Goal: Register for event/course

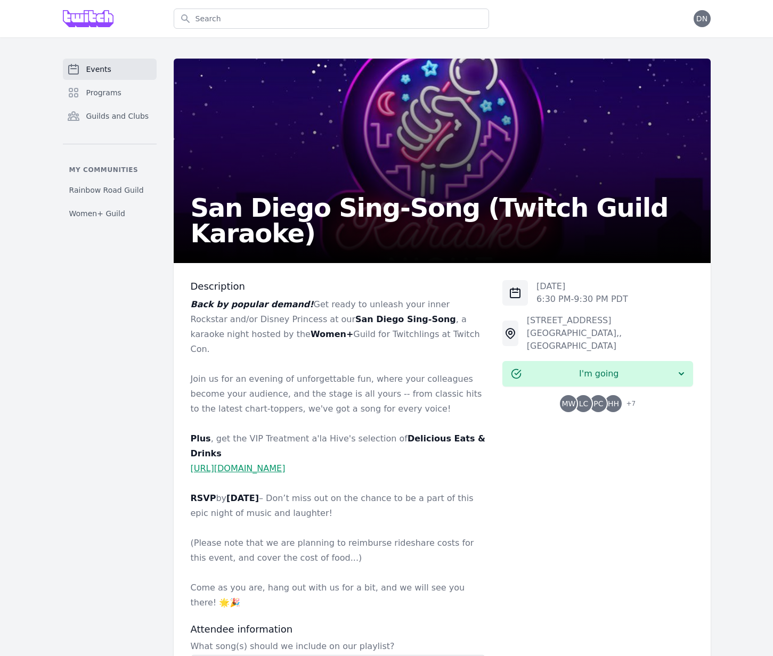
click at [119, 352] on div "Events Programs Guilds and Clubs My communities Rainbow Road Guild Women+ Guild" at bounding box center [110, 450] width 94 height 783
click at [157, 387] on div "Events Programs Guilds and Clubs My communities Rainbow Road Guild Women+ Guild…" at bounding box center [387, 450] width 682 height 783
click at [165, 407] on div "Events Programs Guilds and Clubs My communities Rainbow Road Guild Women+ Guild…" at bounding box center [387, 450] width 682 height 783
click at [165, 418] on div "Events Programs Guilds and Clubs My communities Rainbow Road Guild Women+ Guild…" at bounding box center [387, 450] width 682 height 783
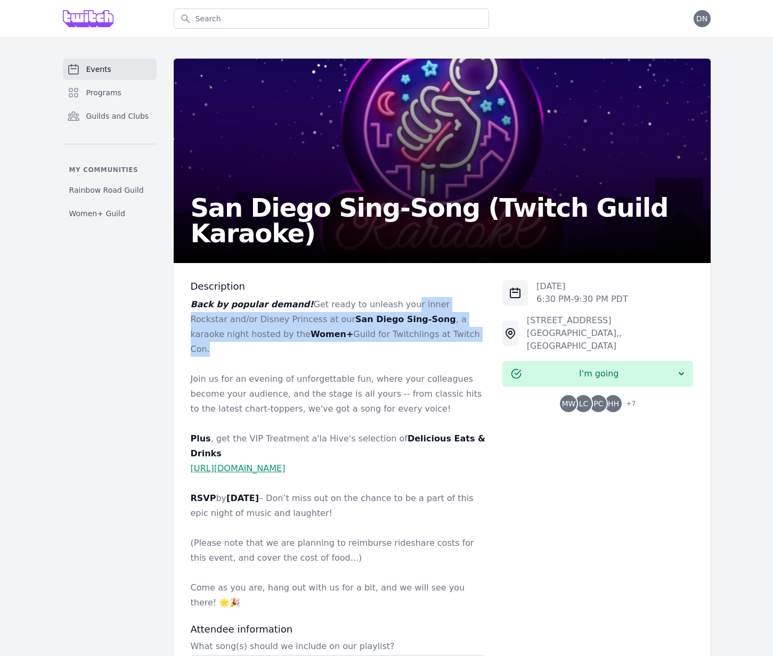
drag, startPoint x: 391, startPoint y: 303, endPoint x: 397, endPoint y: 338, distance: 36.4
click at [397, 338] on p "Back by popular demand! Get ready to unleash your inner Rockstar and/or Disney …" at bounding box center [338, 327] width 295 height 60
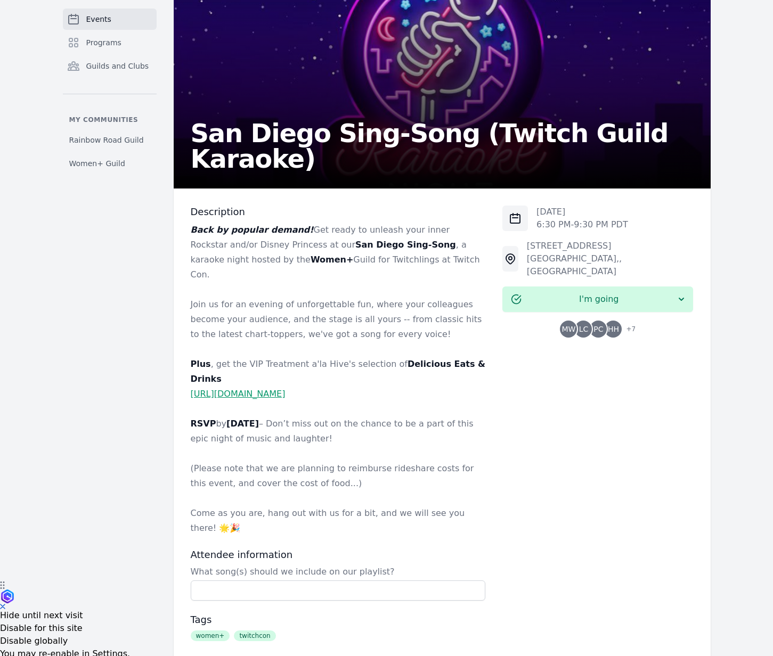
scroll to position [77, 0]
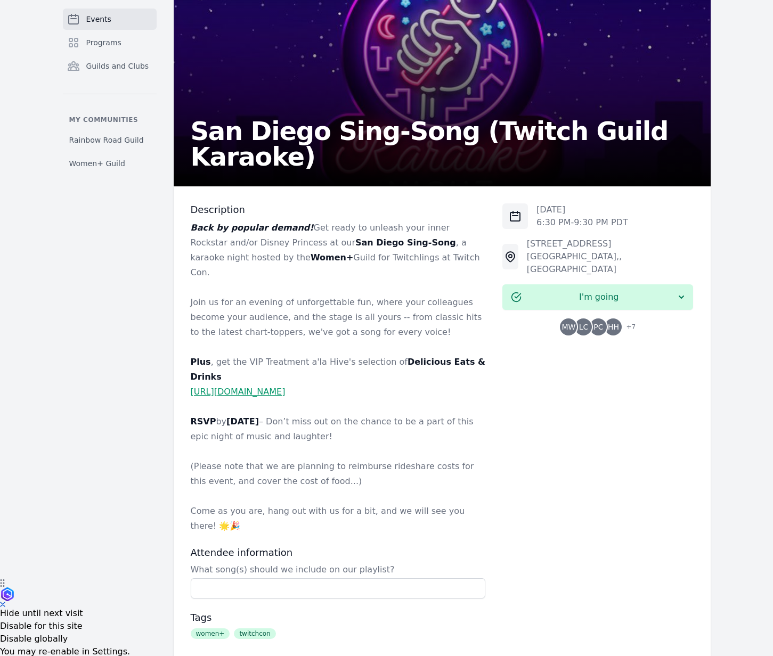
click at [342, 355] on p "Plus , get the VIP Treatment a'la Hive's selection of Delicious Eats & Drinks" at bounding box center [338, 370] width 295 height 30
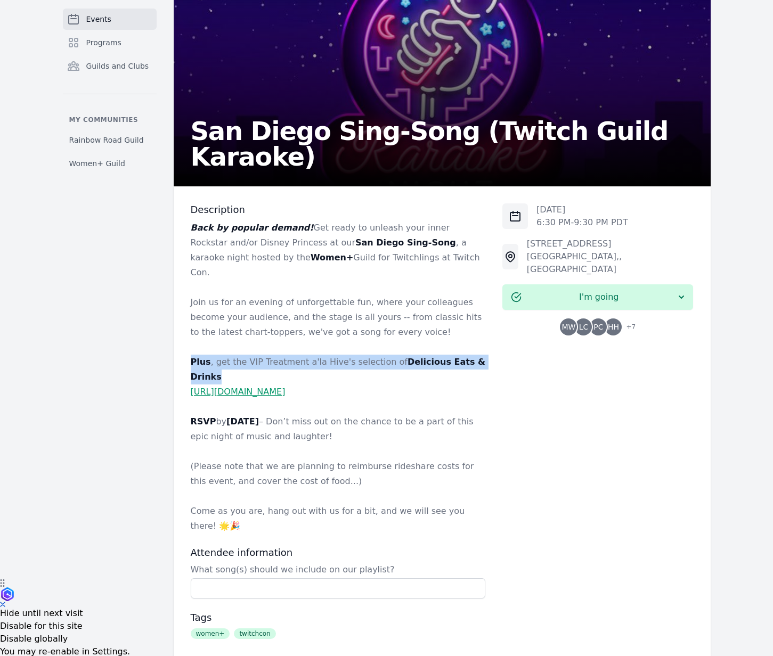
click at [342, 355] on p "Plus , get the VIP Treatment a'la Hive's selection of Delicious Eats & Drinks" at bounding box center [338, 370] width 295 height 30
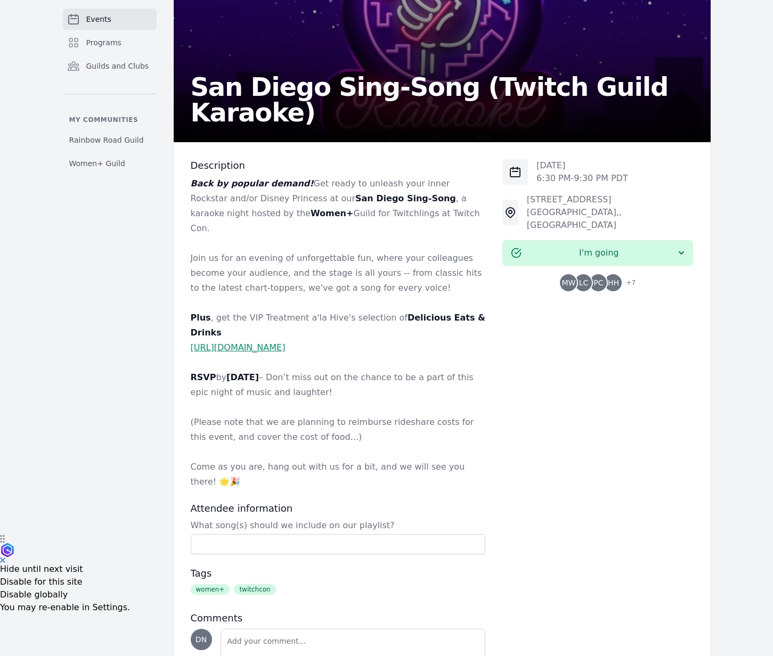
scroll to position [162, 0]
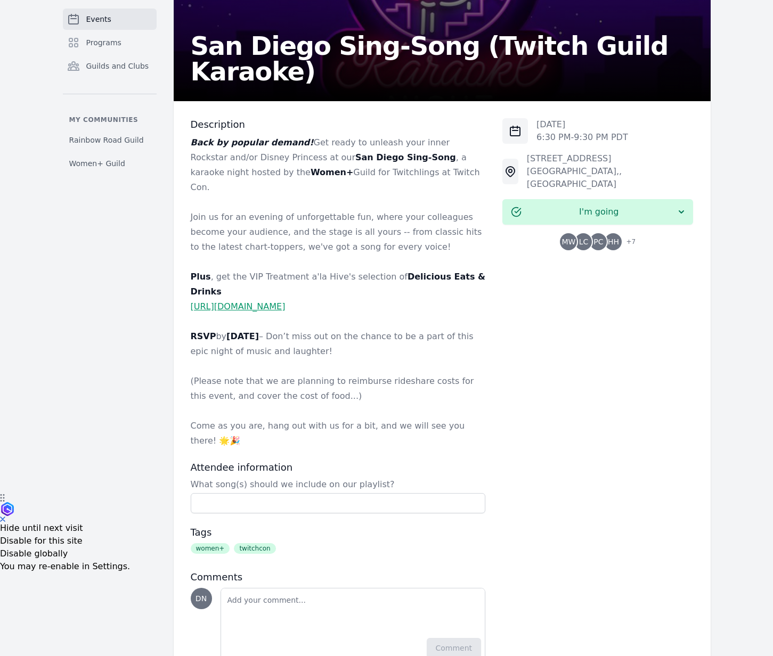
click at [578, 417] on div "[DATE] 6:30 PM - 9:30 PM PDT [STREET_ADDRESS] I'm going MW LC PC HH + 7" at bounding box center [597, 390] width 191 height 545
drag, startPoint x: 360, startPoint y: 318, endPoint x: 397, endPoint y: 323, distance: 38.2
click at [397, 329] on p "RSVP by [DATE] – Don’t miss out on the chance to be a part of this epic night o…" at bounding box center [338, 344] width 295 height 30
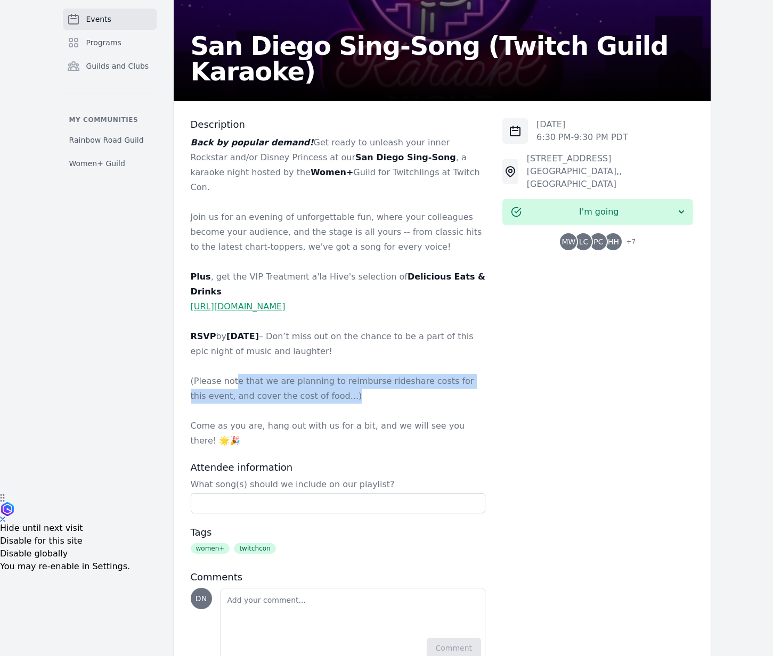
drag, startPoint x: 313, startPoint y: 361, endPoint x: 390, endPoint y: 367, distance: 76.9
click at [390, 374] on p "(Please note that we are planning to reimburse rideshare costs for this event, …" at bounding box center [338, 389] width 295 height 30
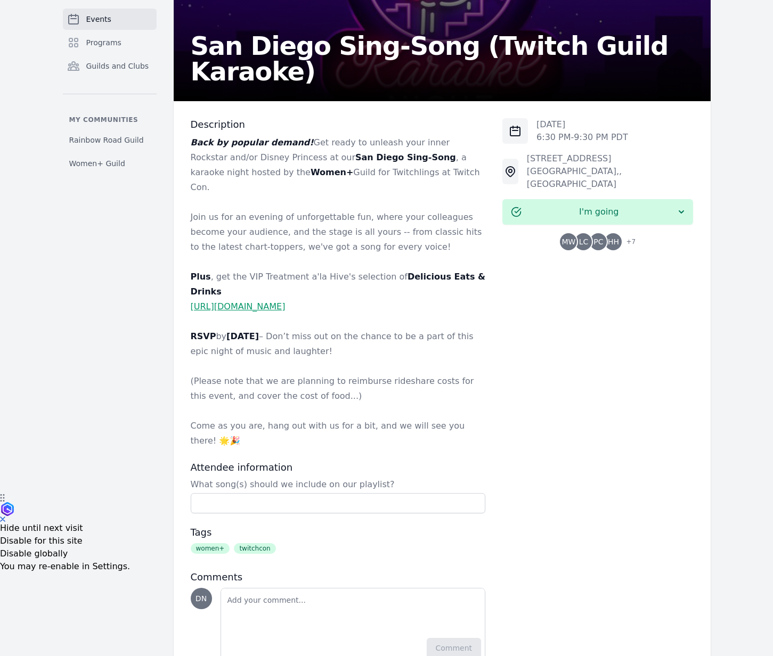
click at [152, 346] on div "Events Programs Guilds and Clubs My communities Rainbow Road Guild Women+ Guild" at bounding box center [110, 288] width 94 height 783
click at [149, 348] on div "Events Programs Guilds and Clubs My communities Rainbow Road Guild Women+ Guild" at bounding box center [110, 288] width 94 height 783
click at [149, 347] on div "Events Programs Guilds and Clubs My communities Rainbow Road Guild Women+ Guild" at bounding box center [110, 288] width 94 height 783
click at [157, 343] on div "Events Programs Guilds and Clubs My communities Rainbow Road Guild Women+ Guild…" at bounding box center [387, 288] width 682 height 783
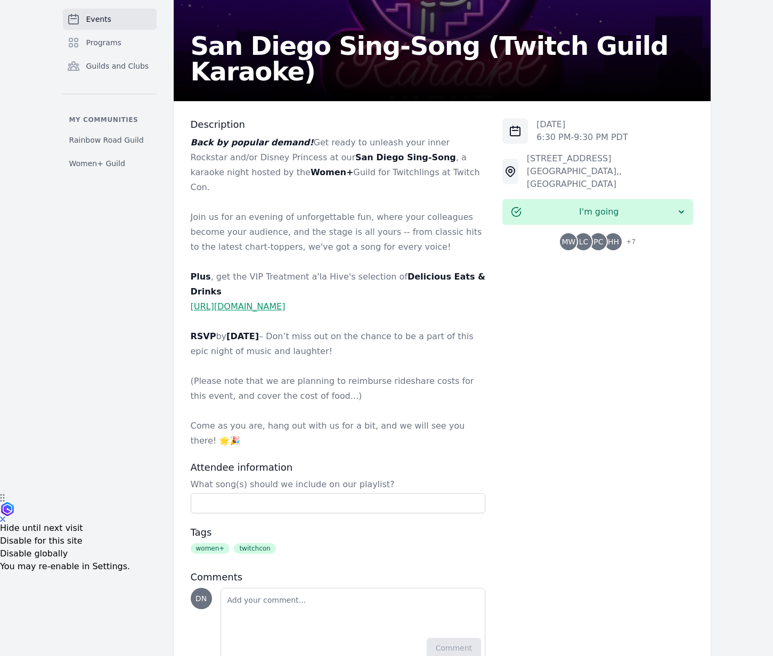
click at [157, 343] on div "Events Programs Guilds and Clubs My communities Rainbow Road Guild Women+ Guild…" at bounding box center [387, 288] width 682 height 783
